Goal: Information Seeking & Learning: Learn about a topic

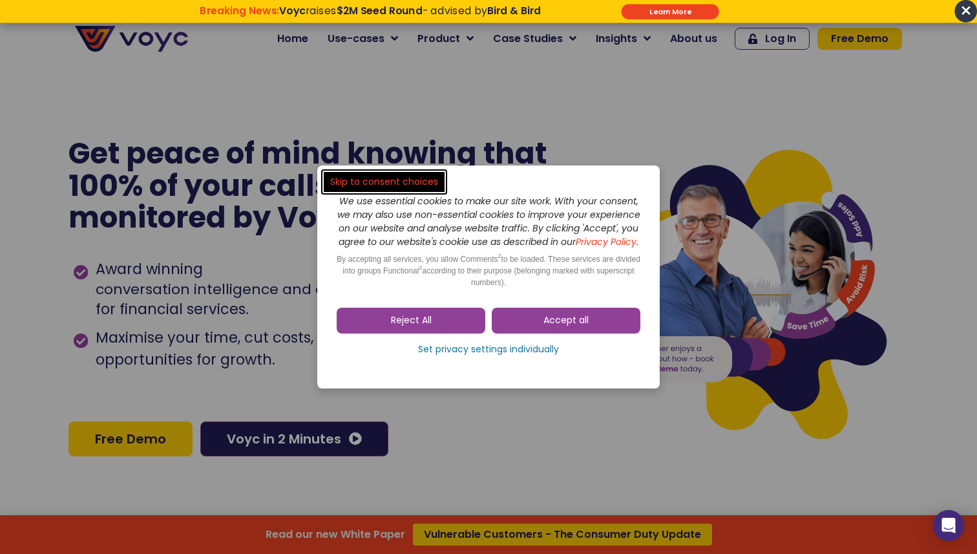
click at [439, 425] on dialog "Skip to consent choices We use essential cookies to make our site work. With yo…" at bounding box center [488, 277] width 977 height 554
click at [550, 118] on dialog "Skip to consent choices We use essential cookies to make our site work. With yo…" at bounding box center [488, 277] width 977 height 554
click at [461, 329] on link "Reject All" at bounding box center [411, 321] width 149 height 26
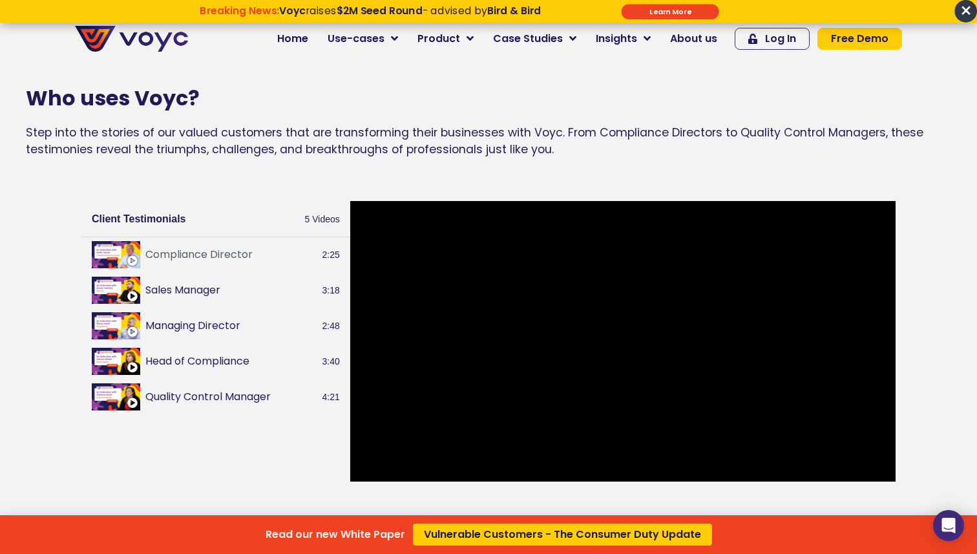
scroll to position [1412, 0]
click at [635, 333] on div "Read our new White Paper Vulnerable Customers - The Consumer Duty Update" at bounding box center [488, 277] width 977 height 554
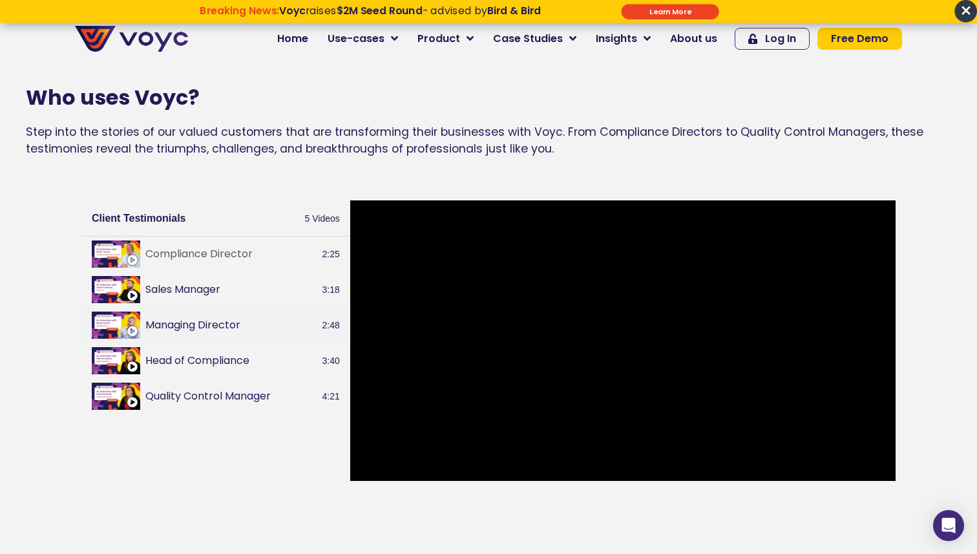
click at [125, 329] on img at bounding box center [116, 324] width 48 height 27
click at [118, 290] on img at bounding box center [116, 289] width 48 height 27
click at [121, 359] on img at bounding box center [116, 360] width 48 height 27
click at [108, 397] on img at bounding box center [116, 395] width 48 height 27
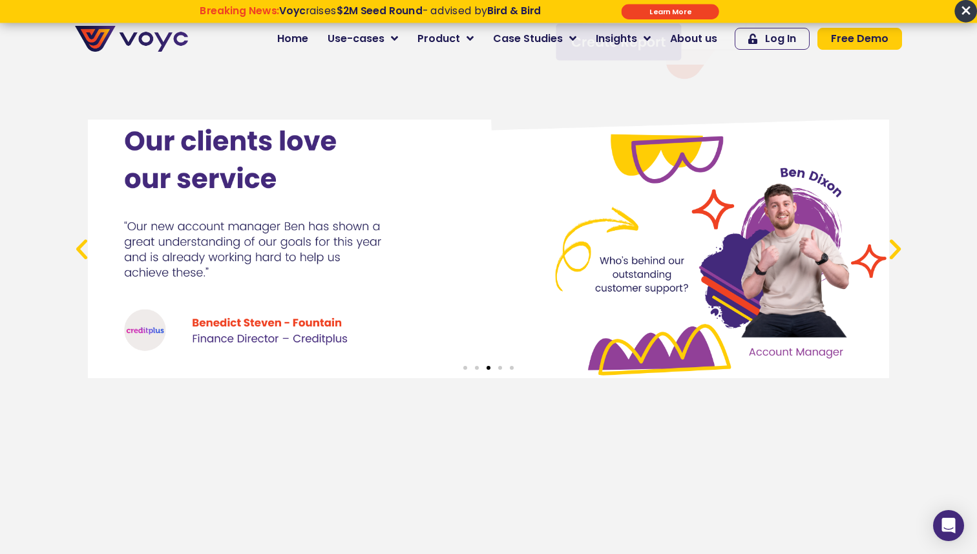
scroll to position [4811, 0]
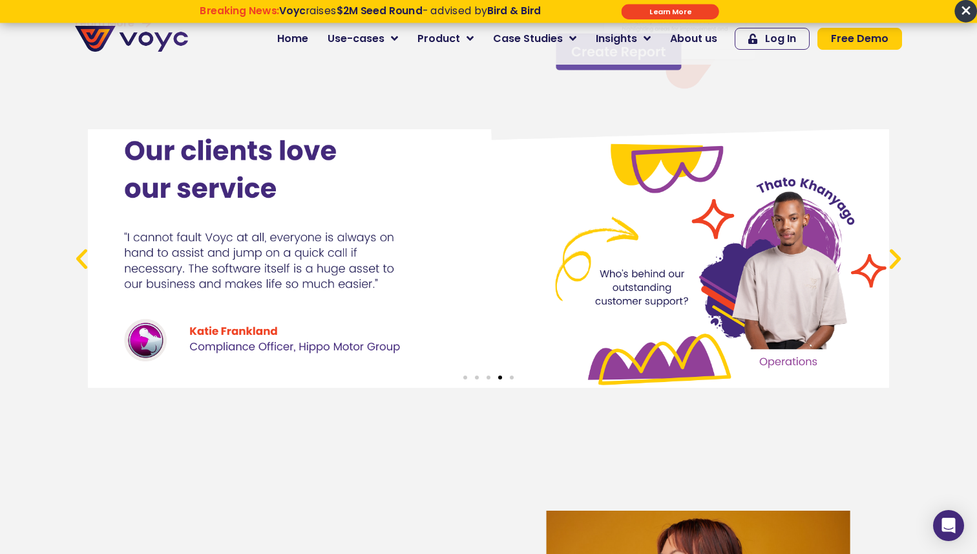
click at [898, 259] on icon "Next slide" at bounding box center [895, 258] width 26 height 26
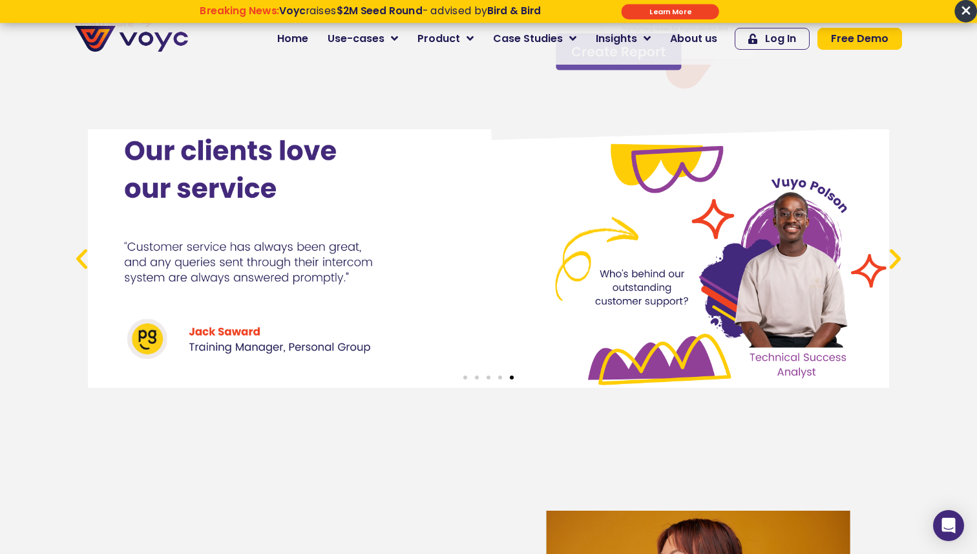
click at [898, 259] on icon "Next slide" at bounding box center [895, 258] width 26 height 26
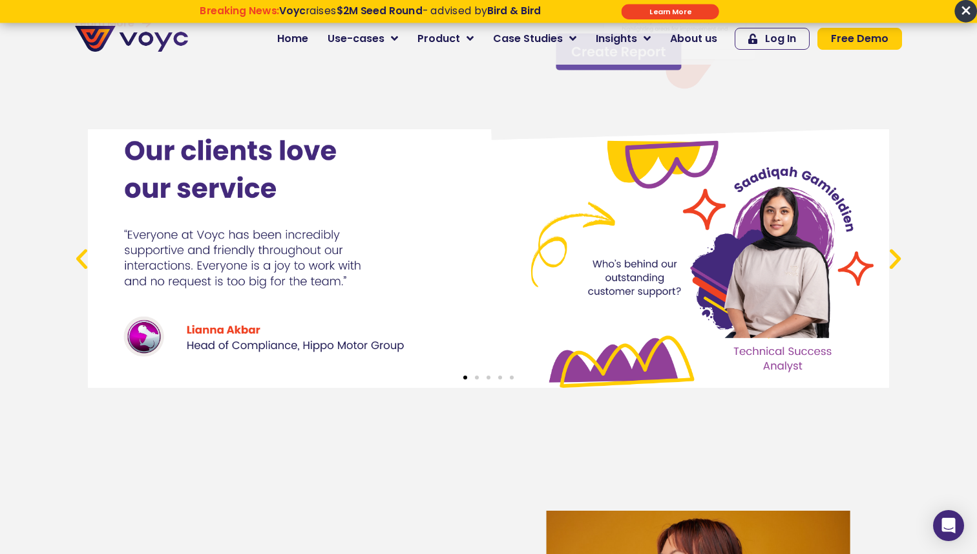
click at [898, 259] on icon "Next slide" at bounding box center [895, 258] width 26 height 26
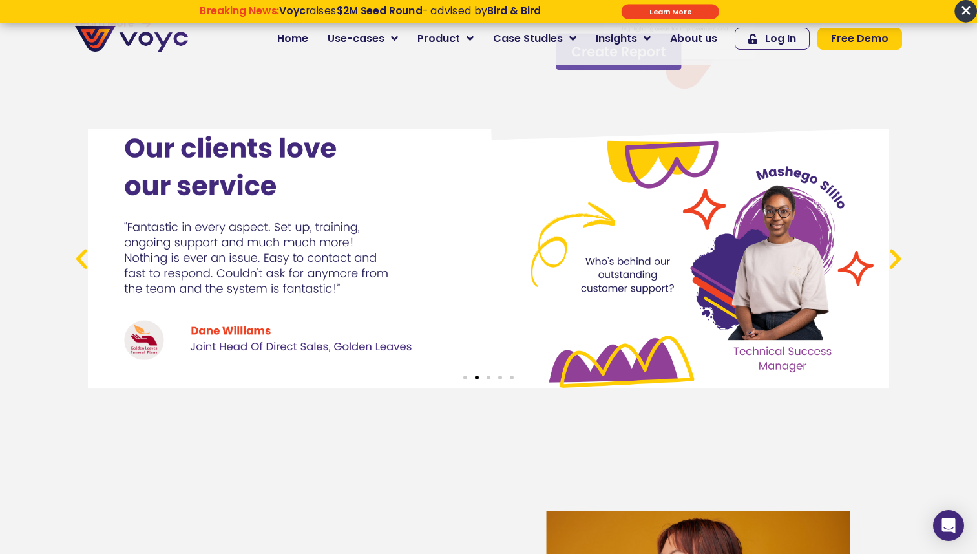
click at [898, 259] on icon "Next slide" at bounding box center [895, 258] width 26 height 26
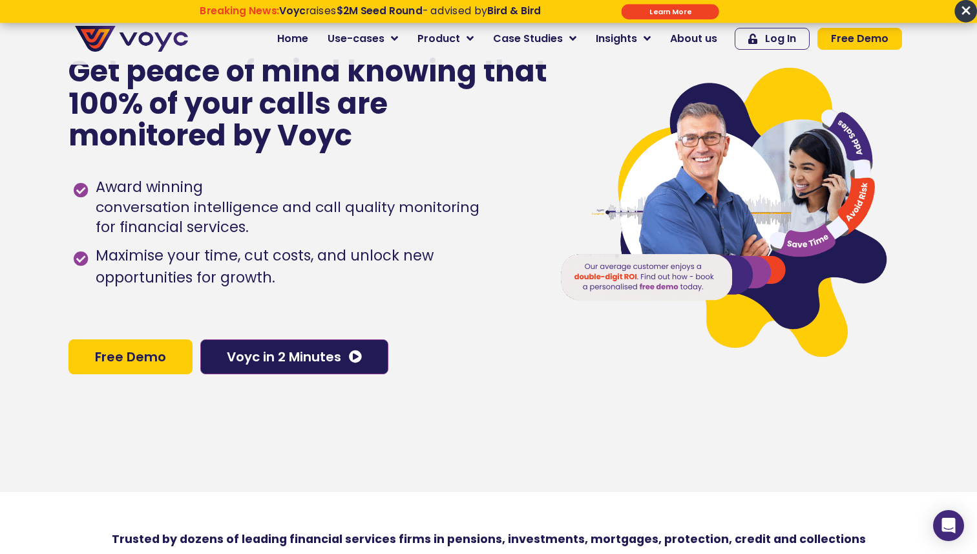
scroll to position [83, 0]
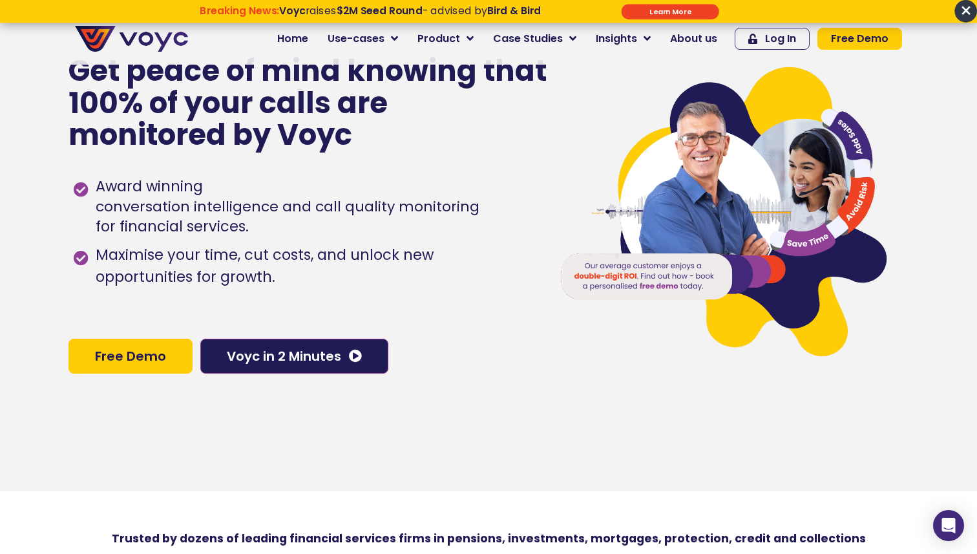
click at [171, 358] on link "Free Demo" at bounding box center [130, 356] width 124 height 35
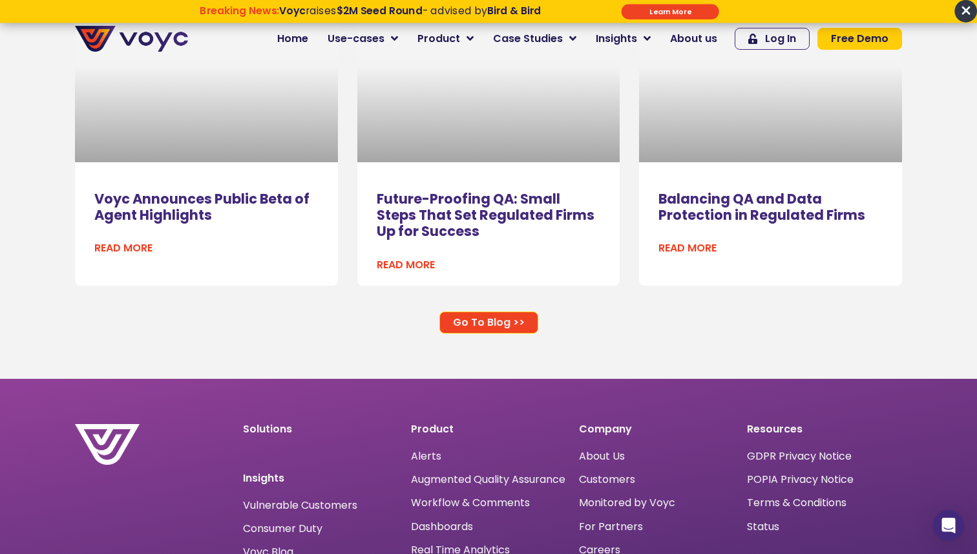
scroll to position [8328, 0]
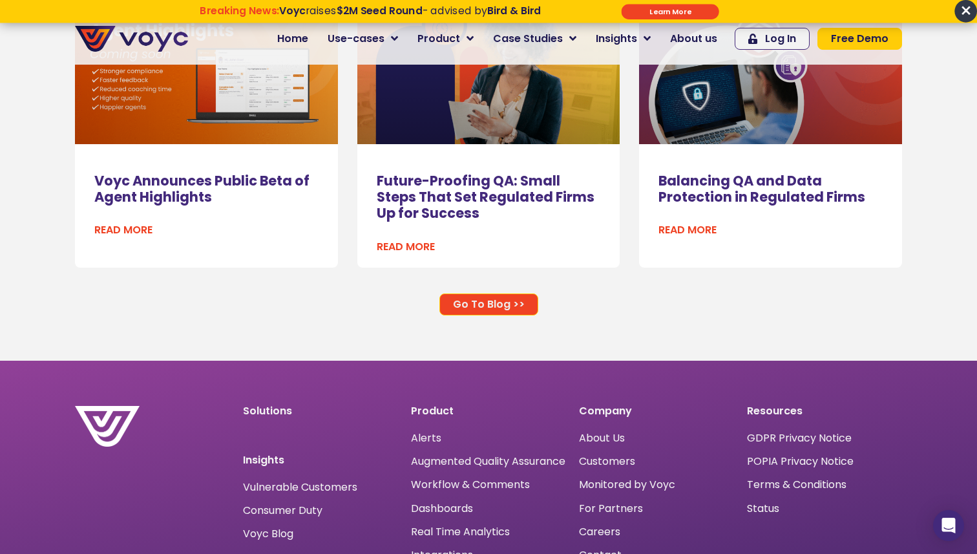
click at [266, 113] on link at bounding box center [206, 70] width 263 height 147
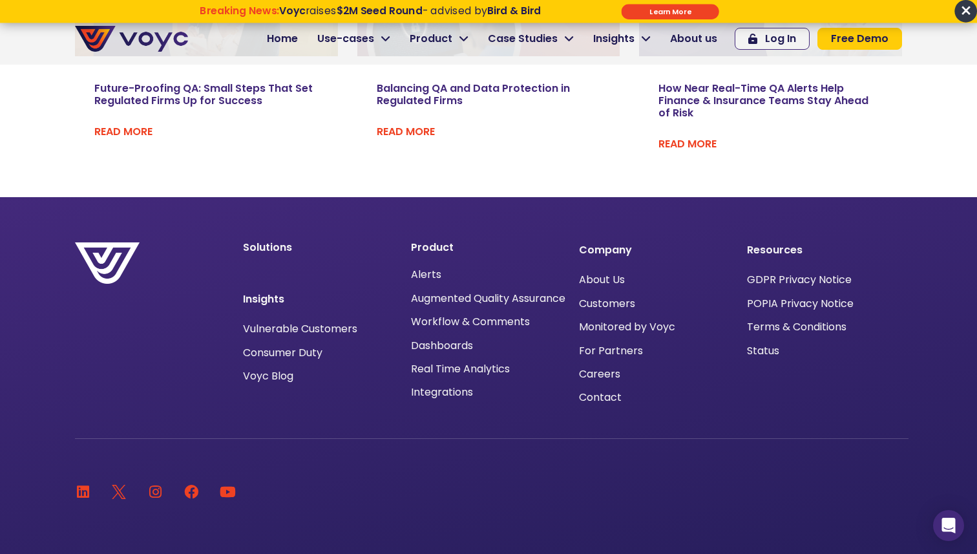
scroll to position [2554, 0]
